Goal: Task Accomplishment & Management: Complete application form

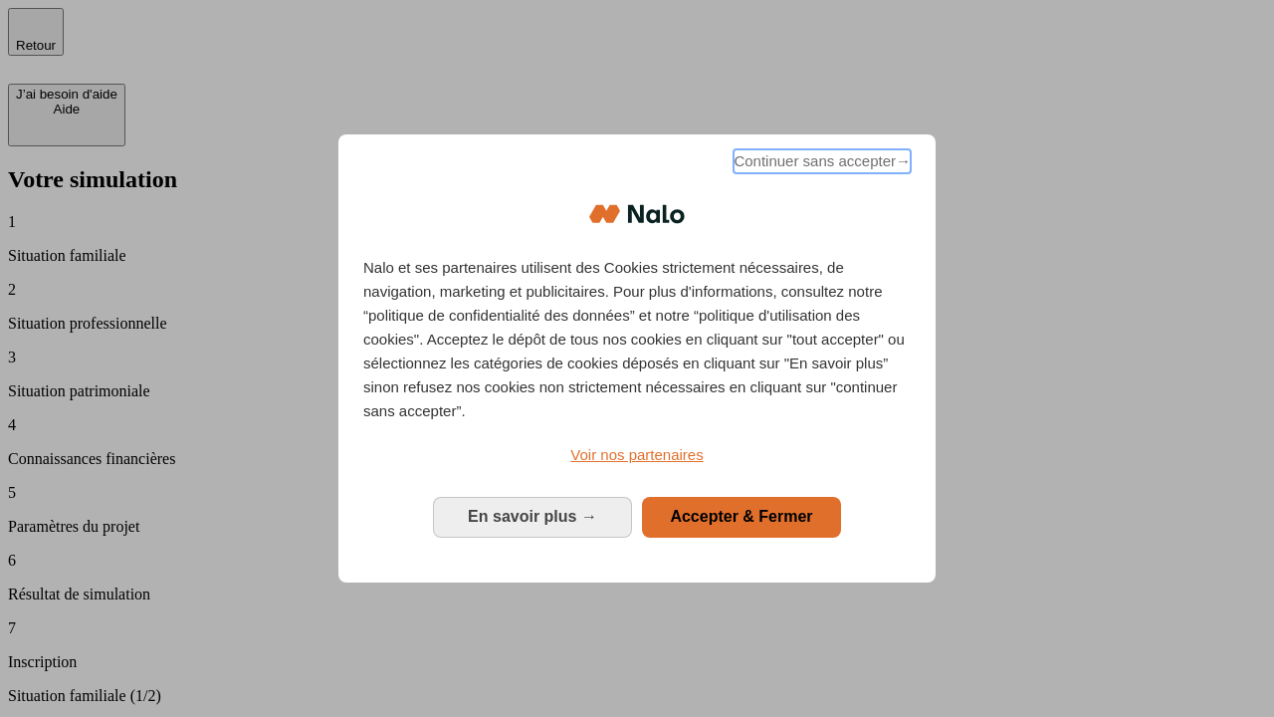
click at [820, 164] on span "Continuer sans accepter →" at bounding box center [822, 161] width 177 height 24
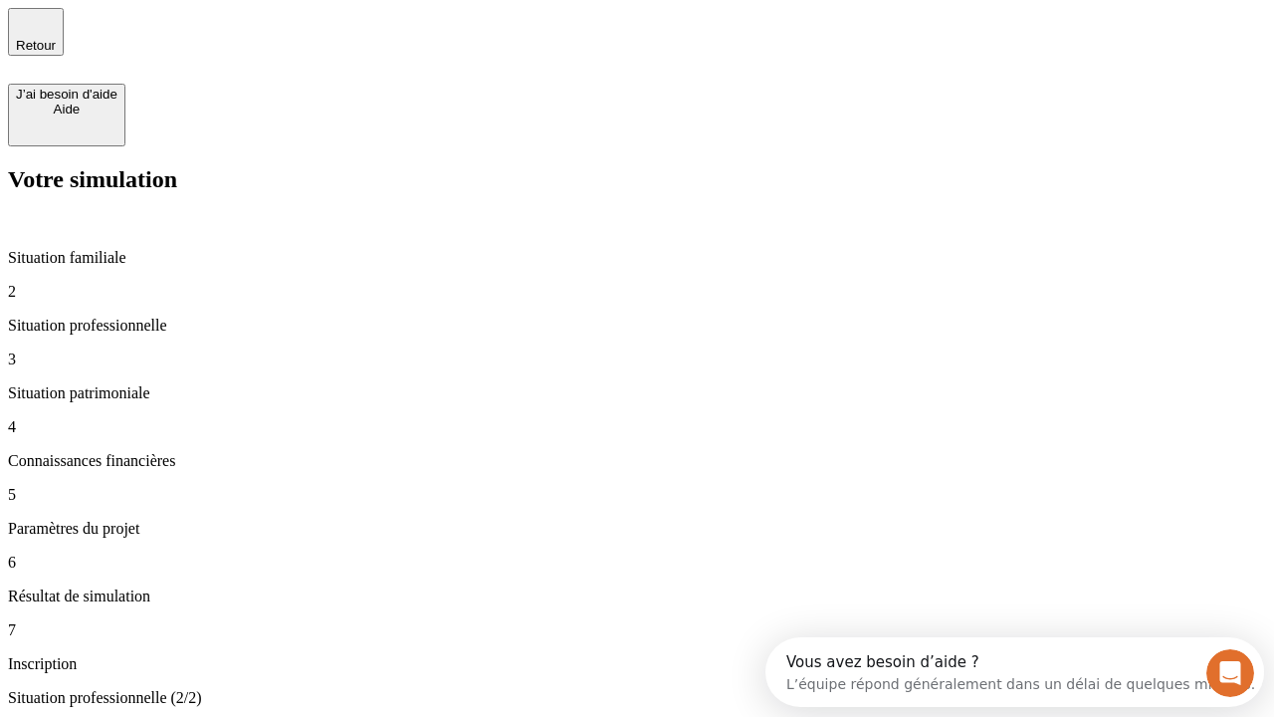
type input "30 000"
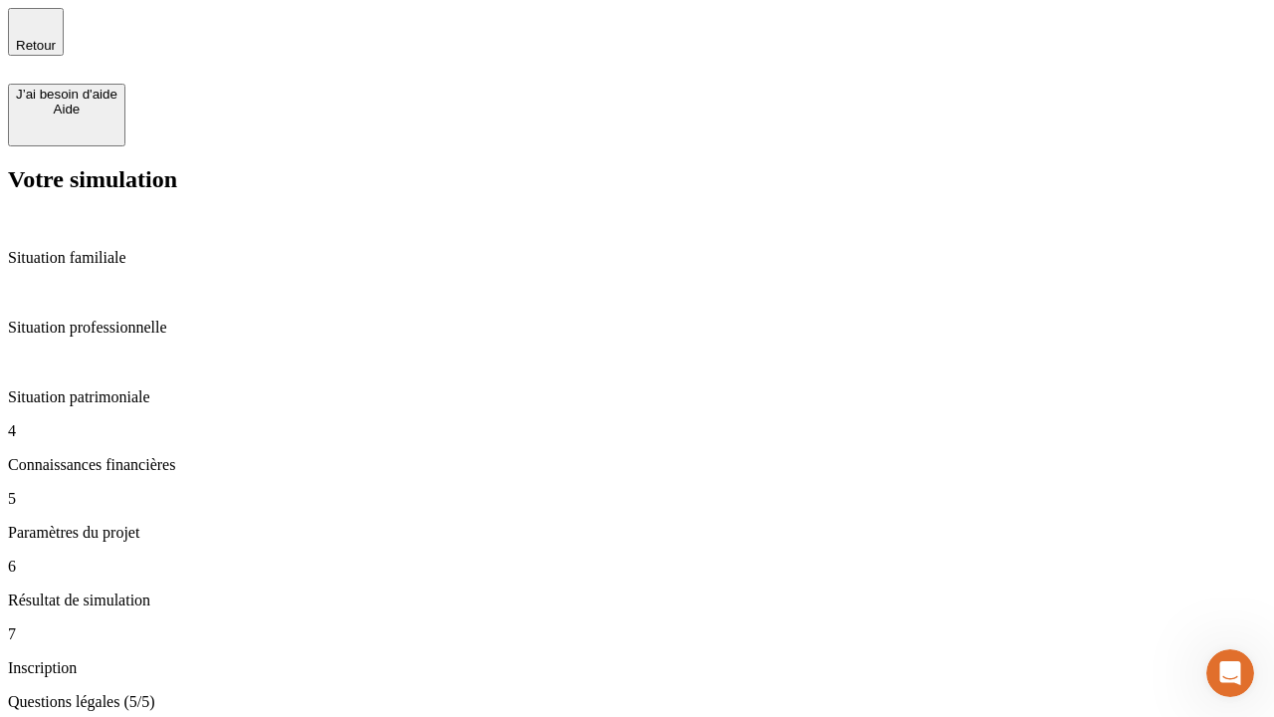
type input "25"
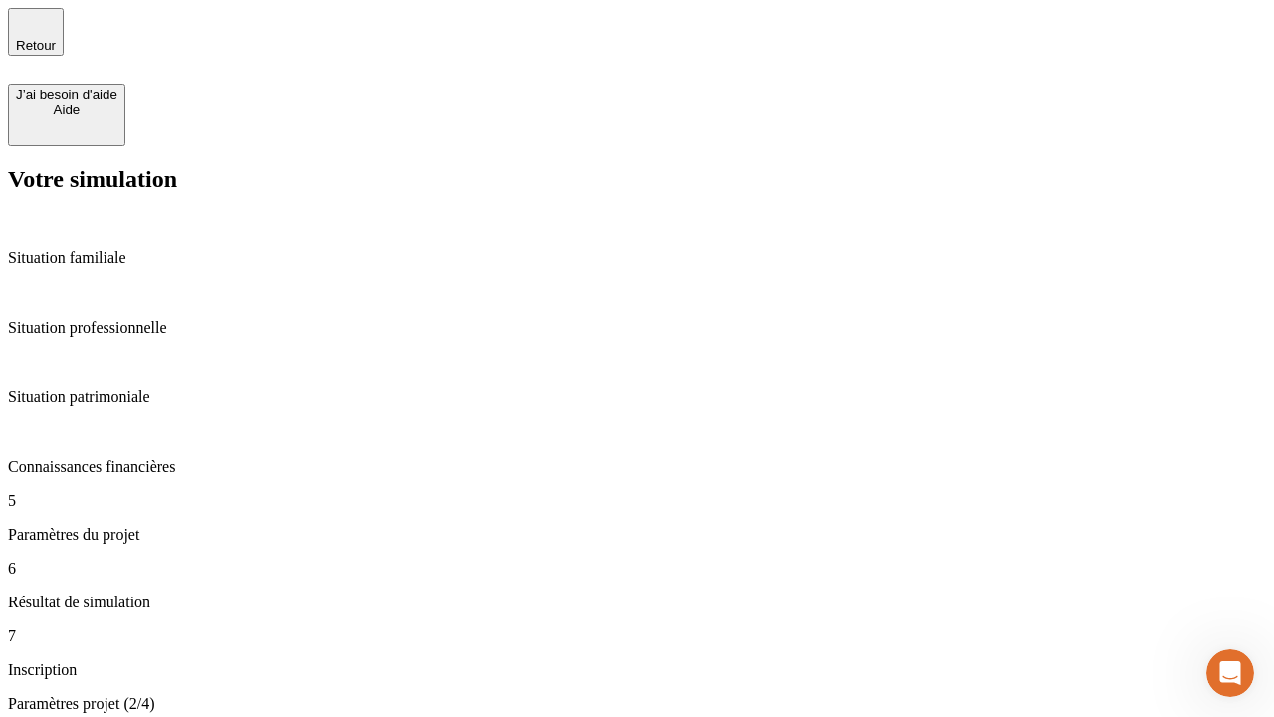
type input "64"
type input "1 000"
type input "640"
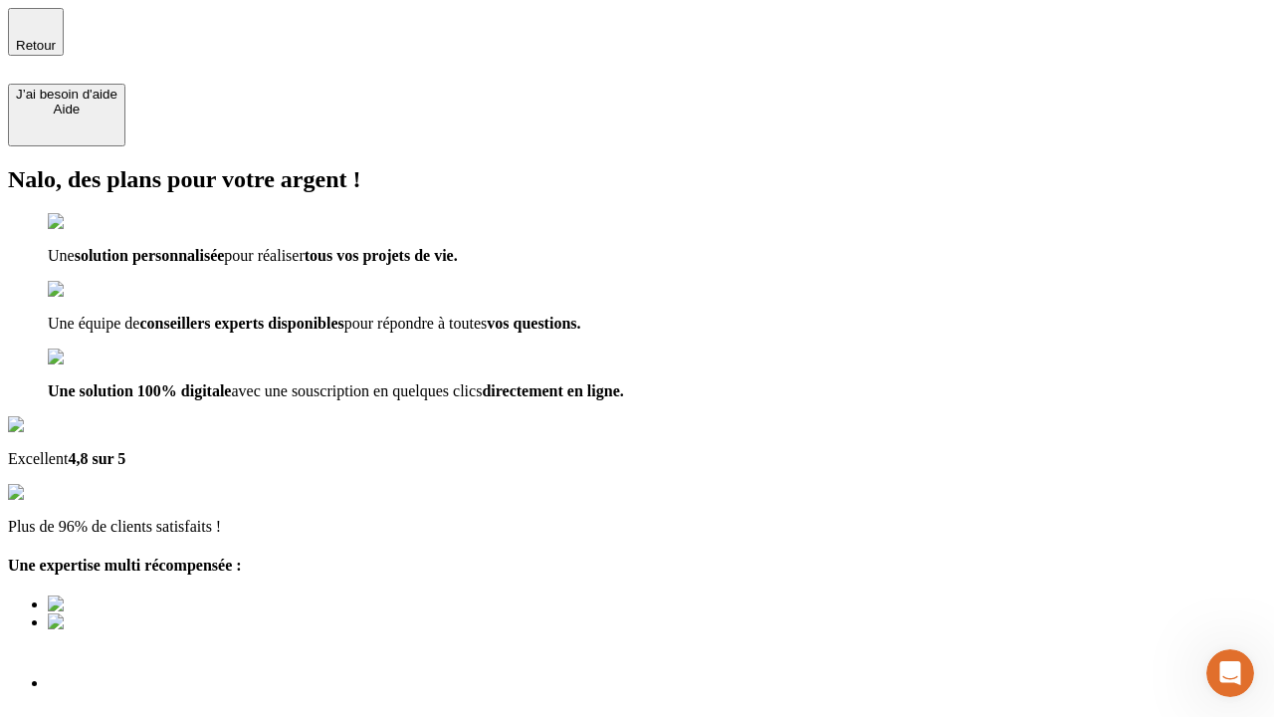
type input "[EMAIL_ADDRESS][PERSON_NAME][DOMAIN_NAME]"
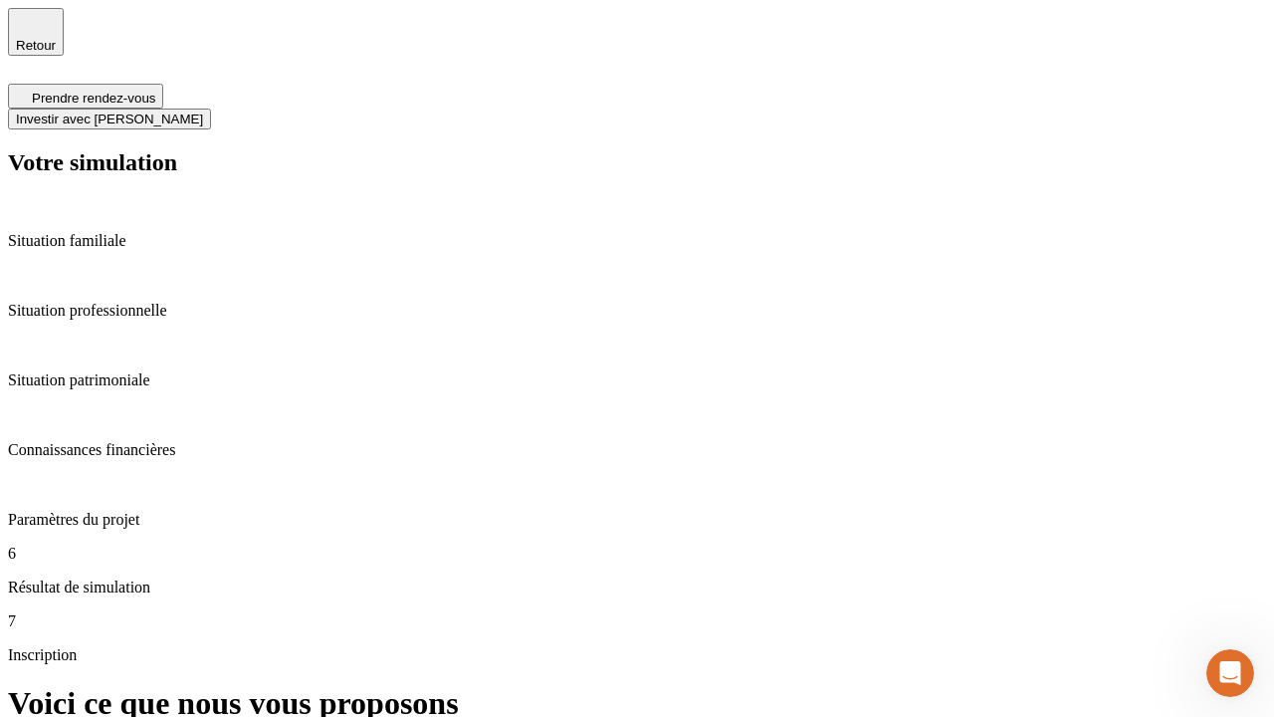
click at [203, 112] on span "Investir avec [PERSON_NAME]" at bounding box center [109, 119] width 187 height 15
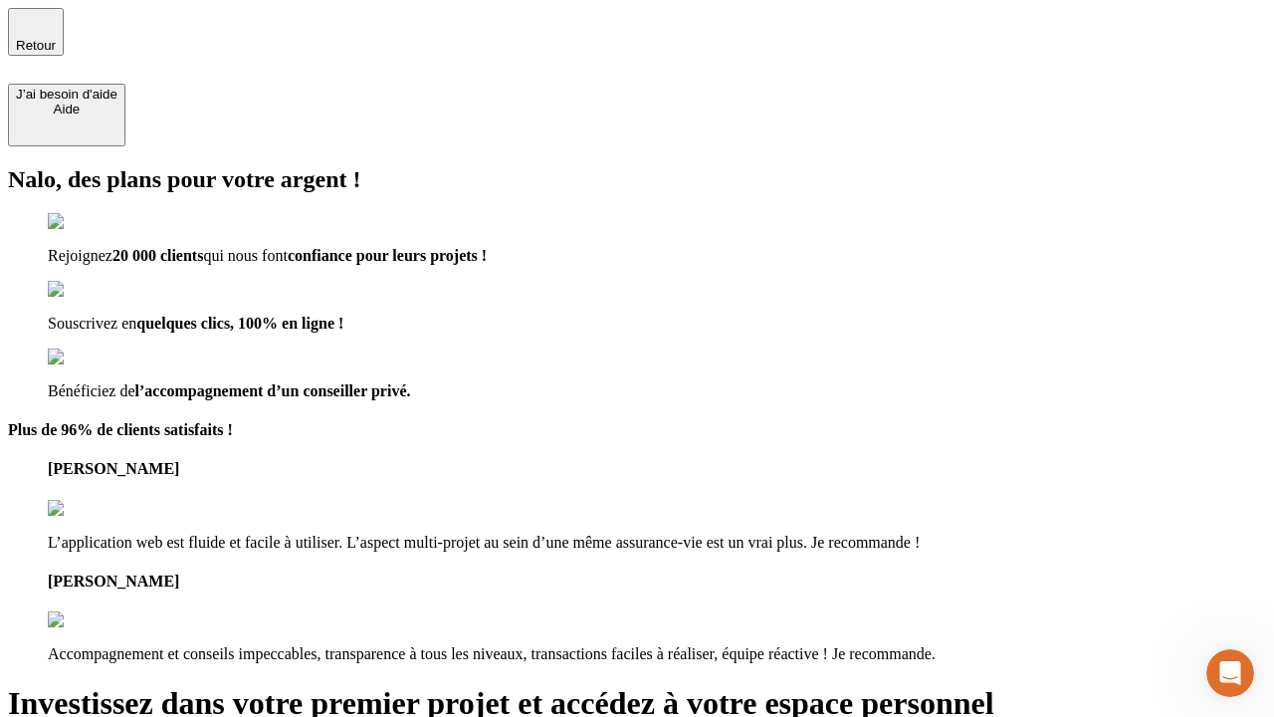
type input "[EMAIL_ADDRESS][PERSON_NAME][DOMAIN_NAME]"
